Goal: Contribute content: Add original content to the website for others to see

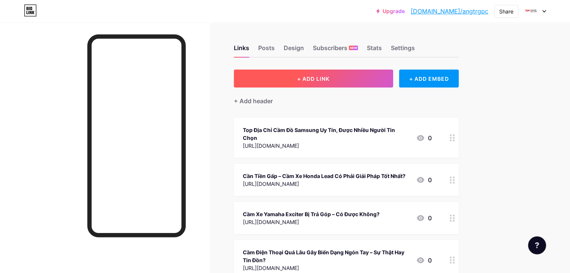
click at [329, 78] on span "+ ADD LINK" at bounding box center [313, 79] width 32 height 6
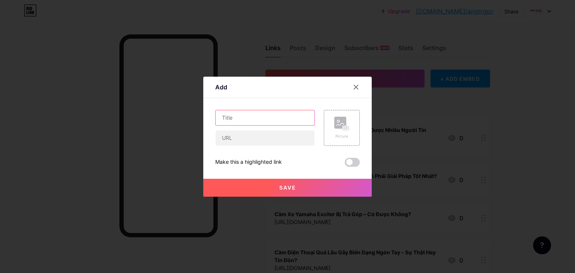
click at [231, 121] on input "text" at bounding box center [265, 117] width 99 height 15
paste input "[PERSON_NAME] Cầm Xe Du Lịch 16 [PERSON_NAME] Vận Tải"
type input "[PERSON_NAME] Cầm Xe Du Lịch 16 [PERSON_NAME] Vận Tải"
drag, startPoint x: 231, startPoint y: 139, endPoint x: 235, endPoint y: 144, distance: 6.4
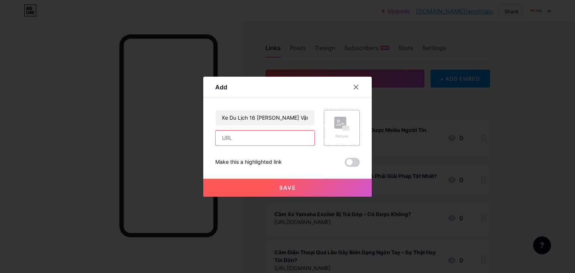
click at [233, 141] on input "text" at bounding box center [265, 138] width 99 height 15
click at [262, 21] on div at bounding box center [287, 136] width 575 height 273
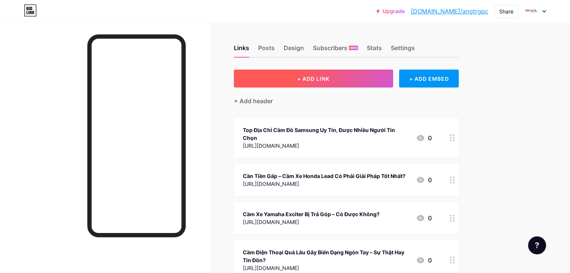
click at [319, 81] on button "+ ADD LINK" at bounding box center [313, 79] width 159 height 18
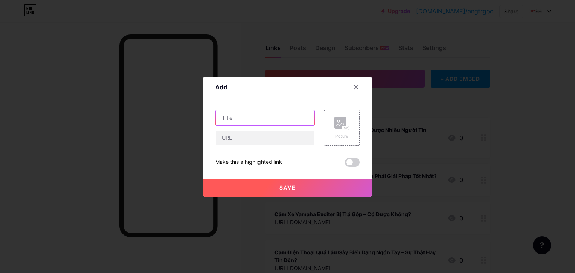
click at [244, 117] on input "text" at bounding box center [265, 117] width 99 height 15
click at [246, 145] on input "text" at bounding box center [265, 138] width 99 height 15
paste input "[URL][DOMAIN_NAME]"
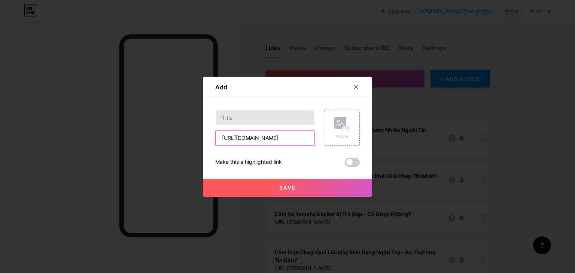
type input "[URL][DOMAIN_NAME]"
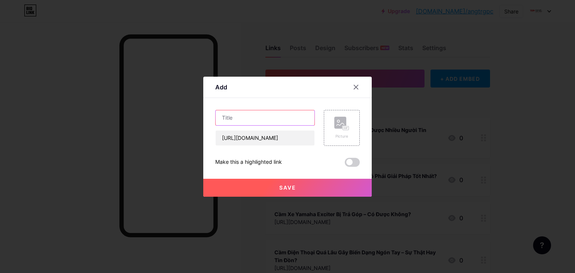
scroll to position [0, 0]
click at [246, 121] on input "text" at bounding box center [265, 117] width 99 height 15
paste input "[PERSON_NAME] Cầm Xe Du Lịch 16 [PERSON_NAME] Vận Tải"
type input "[PERSON_NAME] Cầm Xe Du Lịch 16 [PERSON_NAME] Vận Tải"
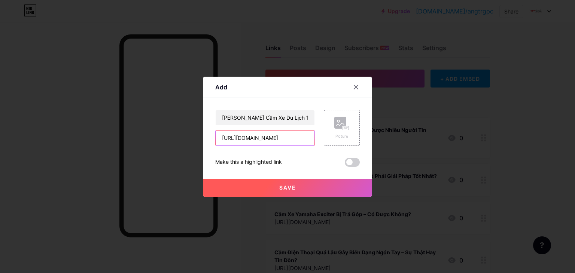
scroll to position [0, 39]
drag, startPoint x: 288, startPoint y: 135, endPoint x: 310, endPoint y: 140, distance: 22.9
click at [316, 140] on div "Hỗ Trợ Cầm Xe Du Lịch 16 [PERSON_NAME] Vận Tải [URL][DOMAIN_NAME] Picture" at bounding box center [287, 128] width 145 height 36
click at [295, 150] on div "[PERSON_NAME] Cầm Xe Du Lịch 16 [PERSON_NAME] Vận Tải [URL][DOMAIN_NAME] Pictur…" at bounding box center [287, 138] width 145 height 57
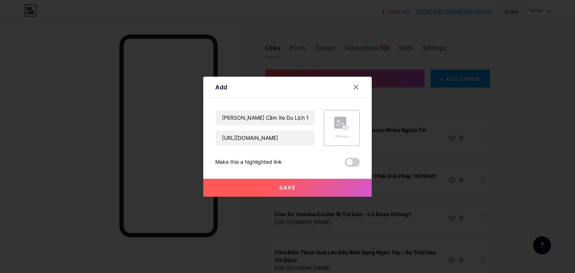
click at [291, 188] on span "Save" at bounding box center [287, 188] width 17 height 6
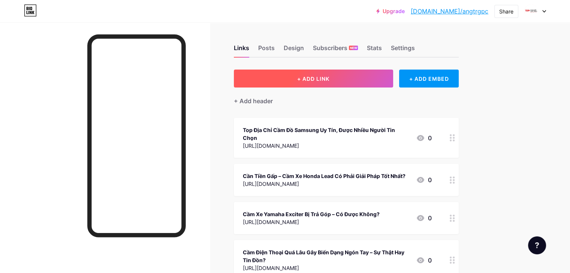
click at [329, 81] on span "+ ADD LINK" at bounding box center [313, 79] width 32 height 6
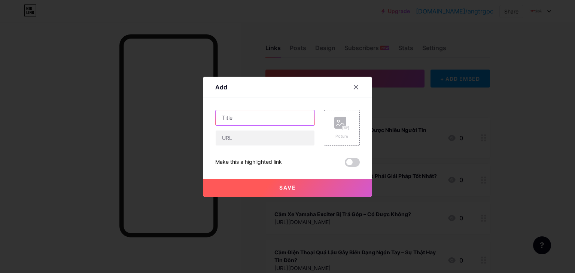
click at [254, 122] on input "text" at bounding box center [265, 117] width 99 height 15
click at [232, 136] on input "text" at bounding box center [265, 138] width 99 height 15
paste input "[URL][DOMAIN_NAME]"
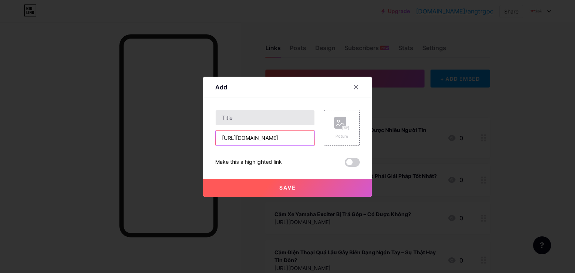
type input "[URL][DOMAIN_NAME]"
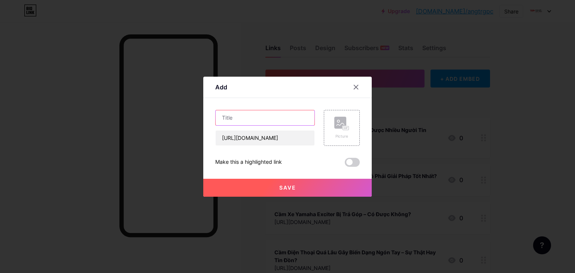
click at [241, 121] on input "text" at bounding box center [265, 117] width 99 height 15
paste input "Cầm Xe Du Lịch 5 [PERSON_NAME] – [GEOGRAPHIC_DATA]"
type input "Cầm Xe Du Lịch 5 [PERSON_NAME] – [GEOGRAPHIC_DATA]"
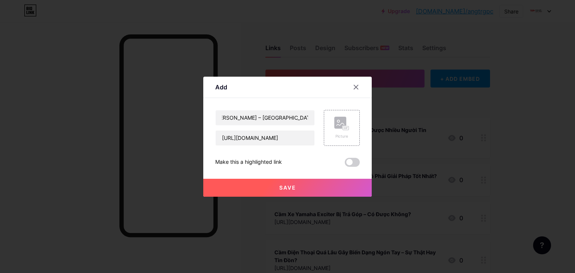
scroll to position [0, 0]
click at [273, 190] on button "Save" at bounding box center [287, 188] width 169 height 18
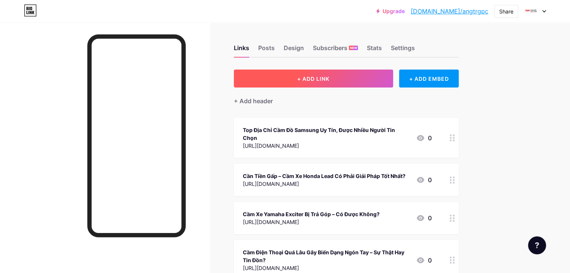
click at [325, 78] on button "+ ADD LINK" at bounding box center [313, 79] width 159 height 18
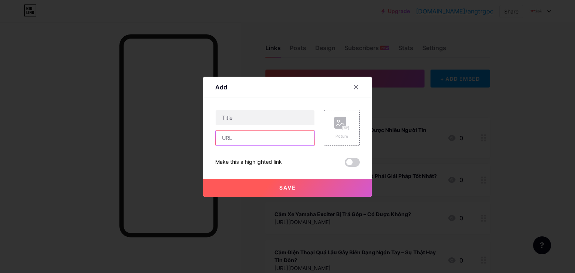
click at [243, 138] on input "text" at bounding box center [265, 138] width 99 height 15
click at [240, 116] on input "text" at bounding box center [265, 117] width 99 height 15
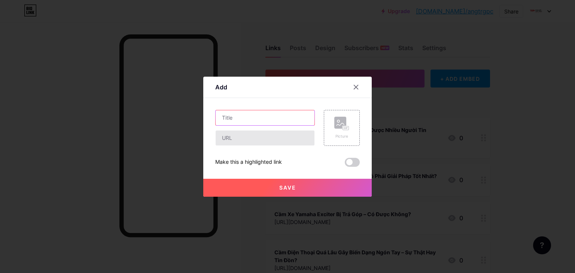
paste input "Cầm Xe Du Lịch 45 [PERSON_NAME] – Uy Tín Hơn [DATE]"
type input "Cầm Xe Du Lịch 45 [PERSON_NAME] – Uy Tín Hơn [DATE]"
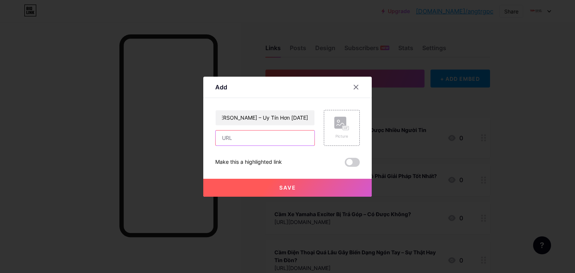
scroll to position [0, 0]
click at [235, 142] on input "text" at bounding box center [265, 138] width 99 height 15
drag, startPoint x: 255, startPoint y: 84, endPoint x: 255, endPoint y: 88, distance: 4.5
click at [255, 84] on div "Add" at bounding box center [287, 90] width 169 height 18
click at [231, 137] on input "text" at bounding box center [265, 138] width 99 height 15
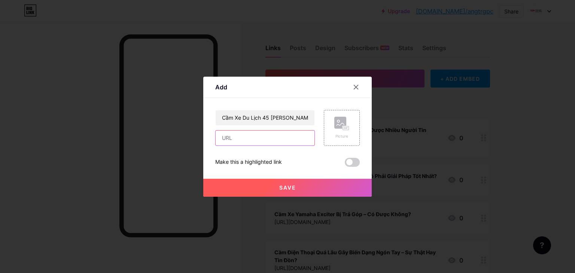
paste input "[URL][DOMAIN_NAME]"
type input "[URL][DOMAIN_NAME]"
click at [249, 187] on button "Save" at bounding box center [287, 188] width 169 height 18
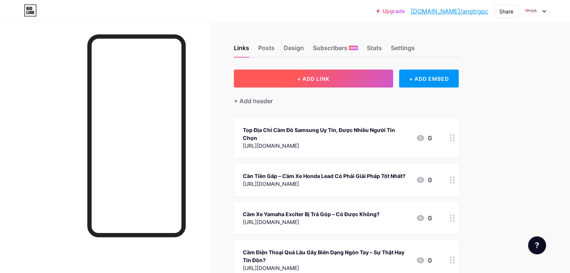
click at [315, 83] on button "+ ADD LINK" at bounding box center [313, 79] width 159 height 18
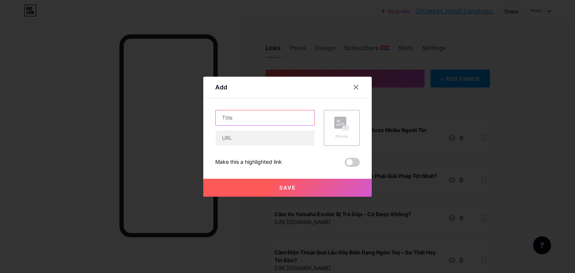
click at [244, 120] on input "text" at bounding box center [265, 117] width 99 height 15
click at [261, 97] on div "Add" at bounding box center [287, 90] width 169 height 18
click at [237, 141] on input "text" at bounding box center [265, 138] width 99 height 15
paste input "[URL][DOMAIN_NAME]"
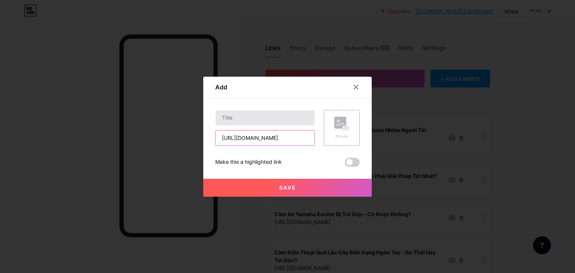
scroll to position [0, 36]
type input "[URL][DOMAIN_NAME]"
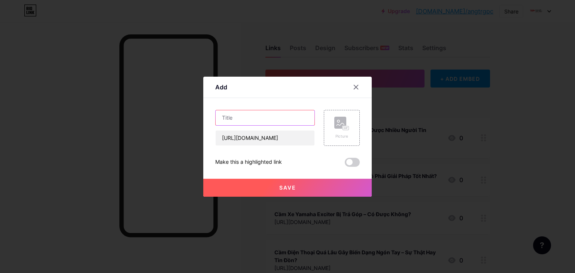
click at [235, 122] on input "text" at bounding box center [265, 117] width 99 height 15
paste input "Cầm Xe Du Lịch 7 Chỗ Không Giữ Giấy Tờ – Hỗ Trợ Mọi Dòng Xe"
type input "Cầm Xe Du Lịch 7 Chỗ Không Giữ Giấy Tờ – Hỗ Trợ Mọi Dòng Xe"
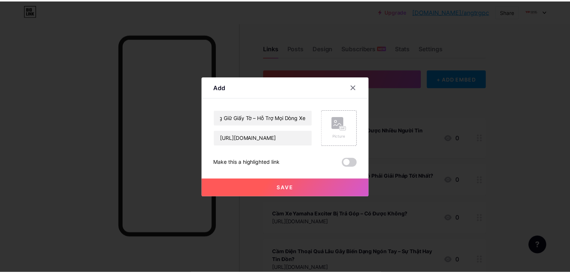
scroll to position [0, 0]
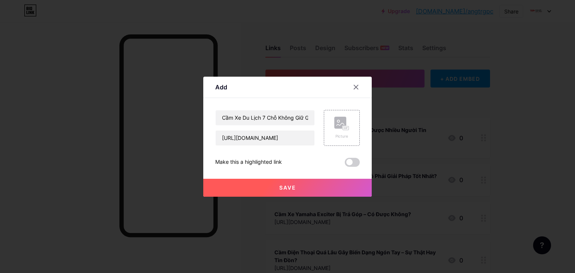
click at [282, 184] on button "Save" at bounding box center [287, 188] width 169 height 18
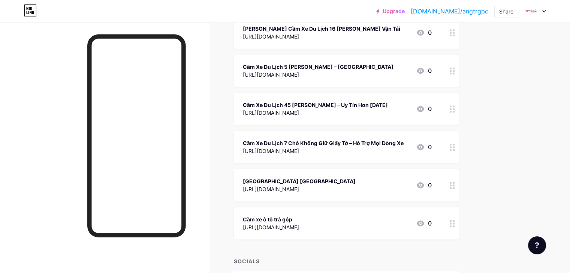
scroll to position [805, 0]
